Goal: Transaction & Acquisition: Purchase product/service

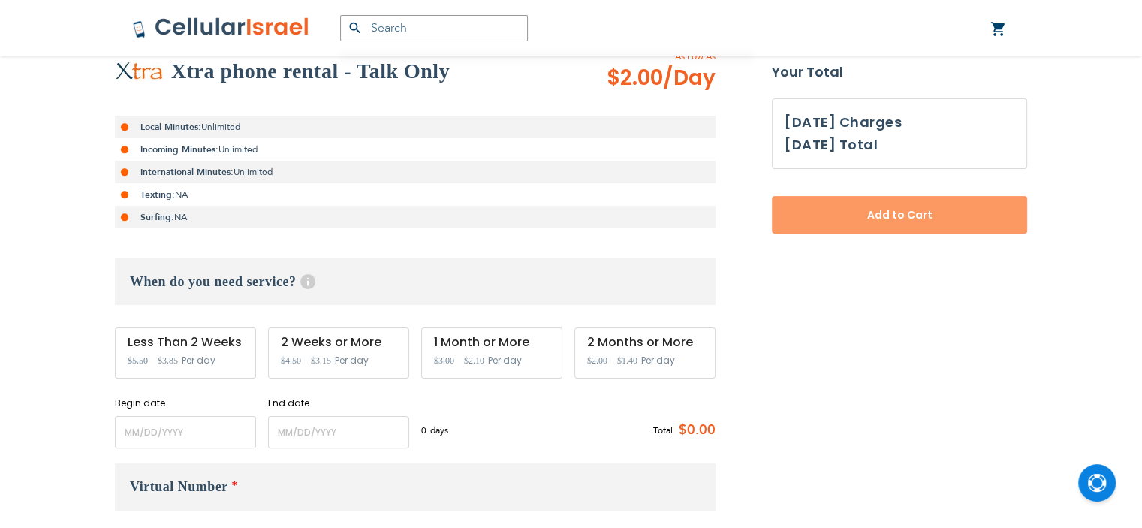
scroll to position [289, 0]
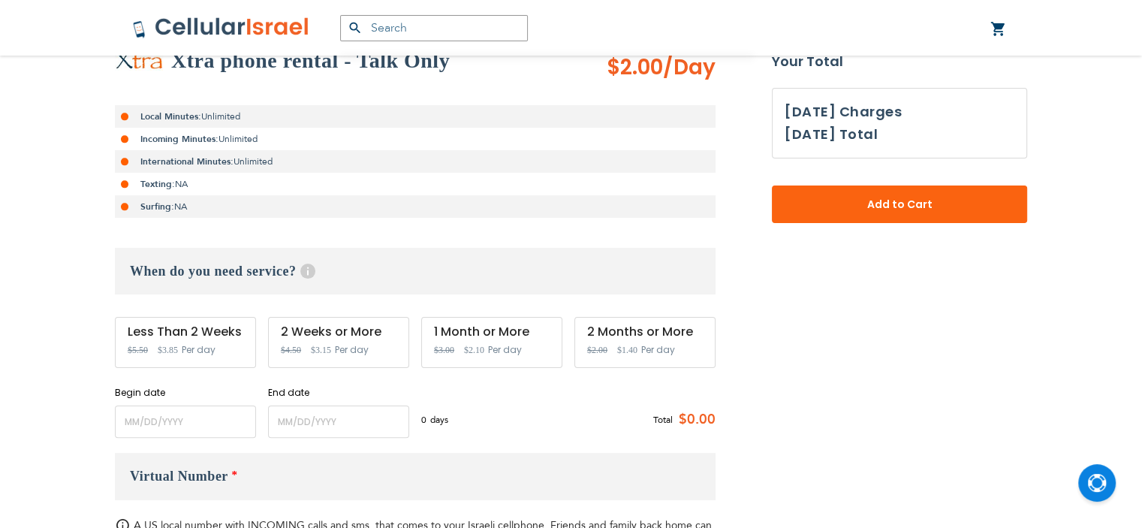
type input "[EMAIL_ADDRESS][DOMAIN_NAME]"
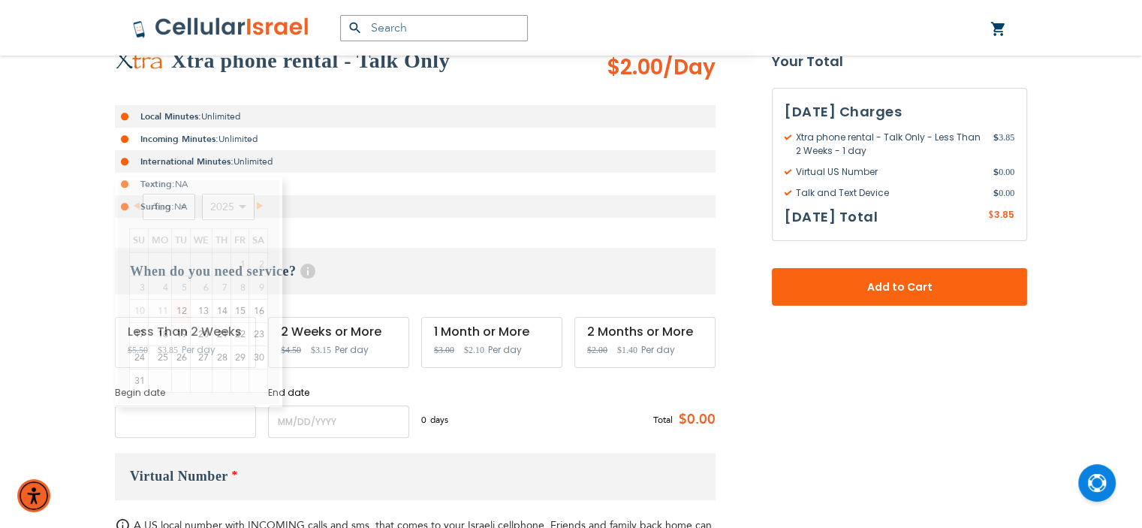
click at [178, 417] on input "name" at bounding box center [185, 421] width 141 height 32
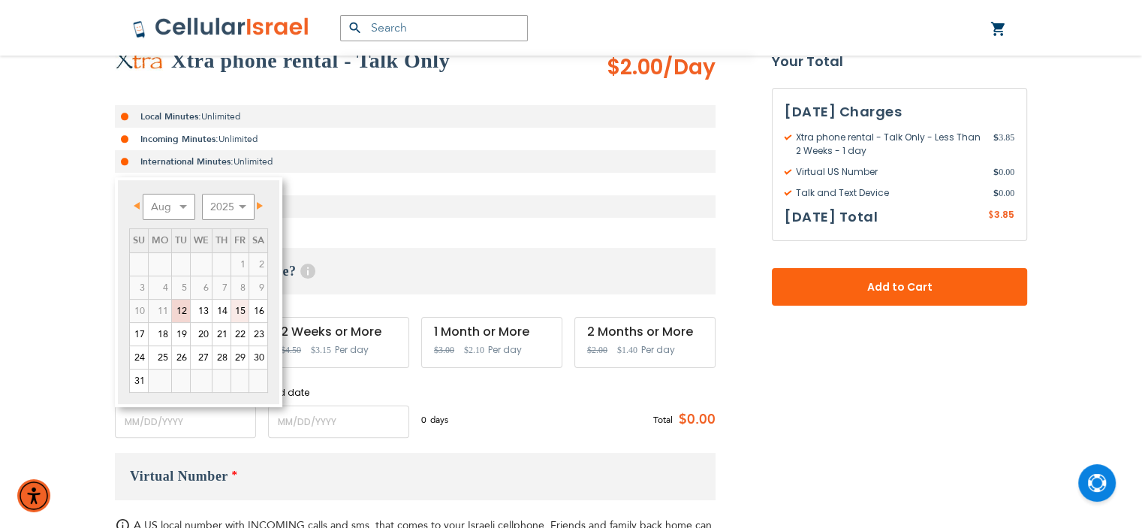
click at [242, 309] on link "15" at bounding box center [239, 311] width 17 height 23
type input "[DATE]"
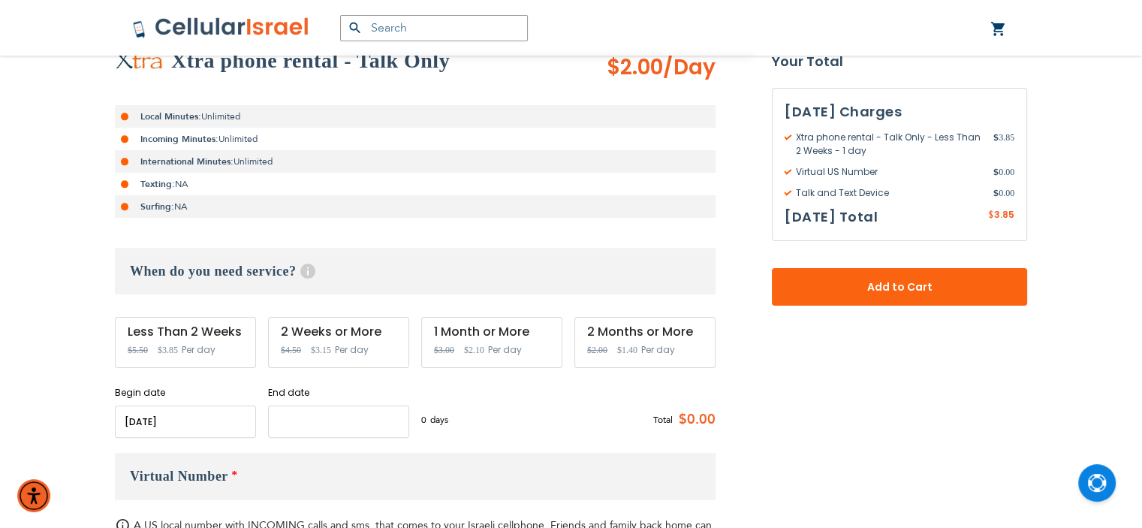
click at [306, 419] on input "name" at bounding box center [338, 421] width 141 height 32
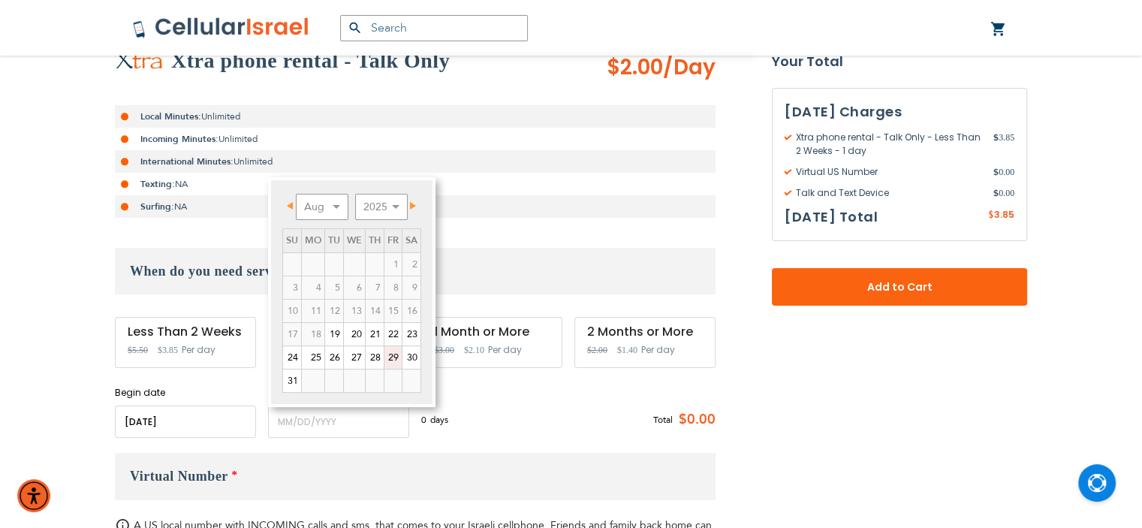
click at [391, 353] on link "29" at bounding box center [392, 357] width 17 height 23
type input "[DATE]"
